Goal: Task Accomplishment & Management: Manage account settings

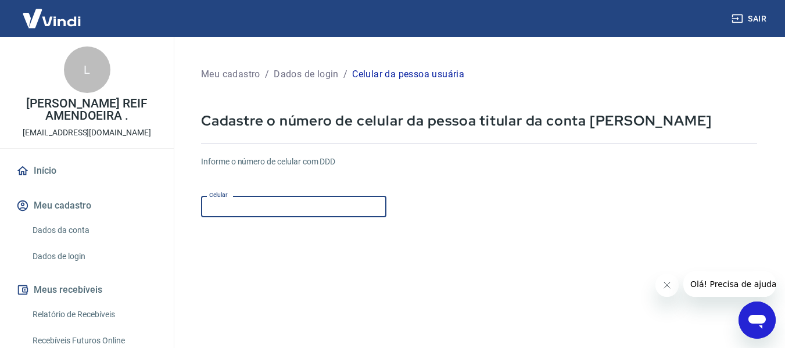
click at [286, 209] on input "Celular" at bounding box center [293, 206] width 185 height 21
type input "(47) 99223-9111"
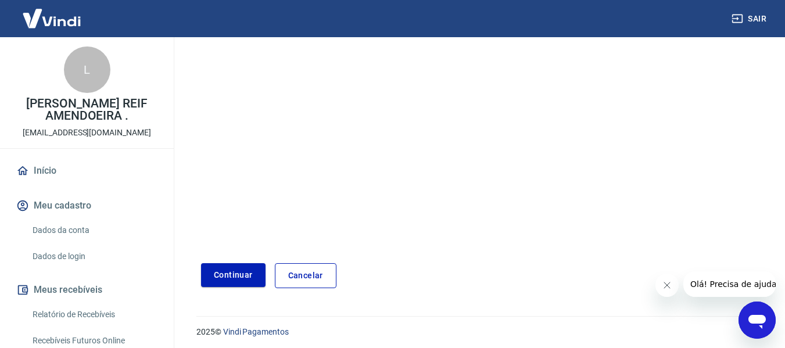
scroll to position [202, 0]
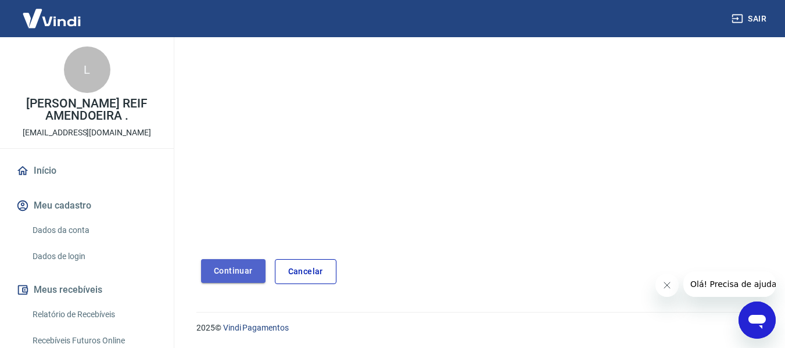
click at [225, 269] on button "Continuar" at bounding box center [233, 271] width 64 height 24
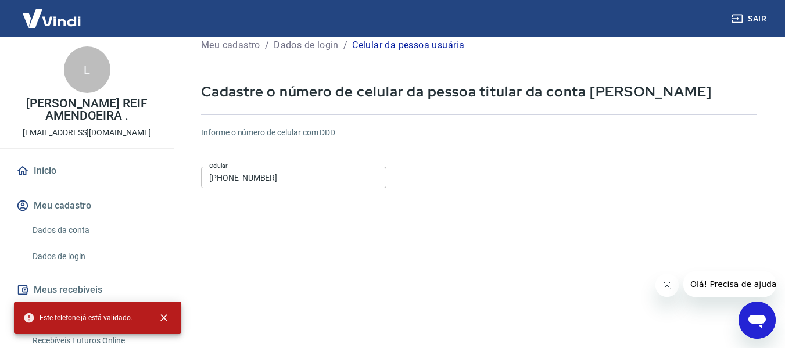
scroll to position [0, 0]
